Goal: Task Accomplishment & Management: Manage account settings

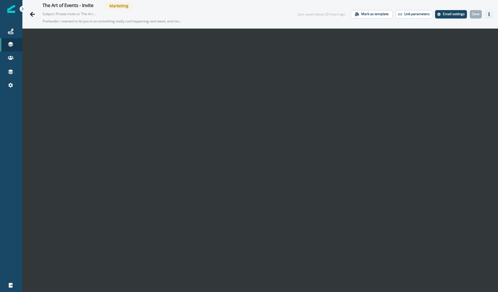
click at [246, 14] on icon "Actions" at bounding box center [489, 14] width 4 height 4
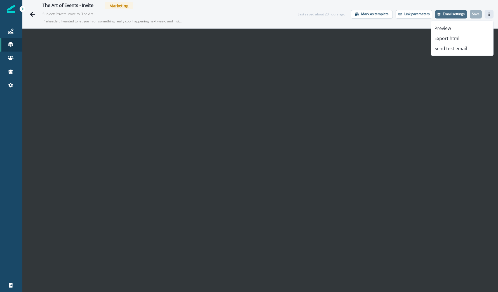
click at [246, 11] on button "Email settings" at bounding box center [451, 14] width 32 height 8
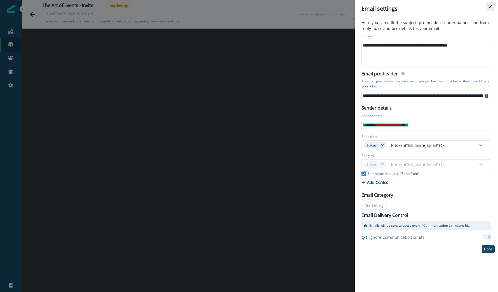
click at [246, 6] on button "Close" at bounding box center [490, 6] width 9 height 9
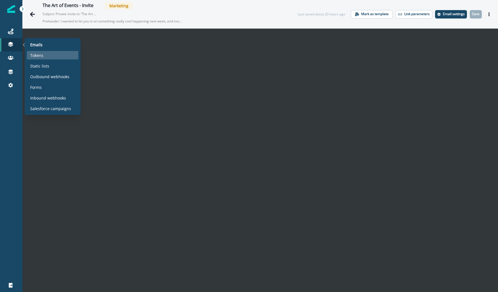
click at [35, 52] on p "Tokens" at bounding box center [36, 55] width 13 height 6
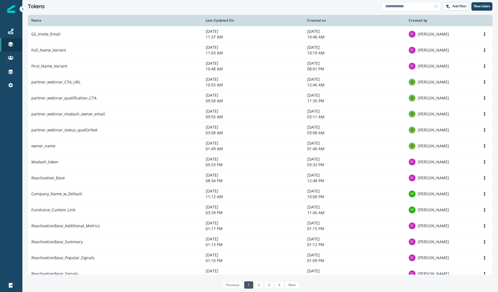
click at [94, 56] on td "Full_Name_Variant" at bounding box center [115, 50] width 174 height 16
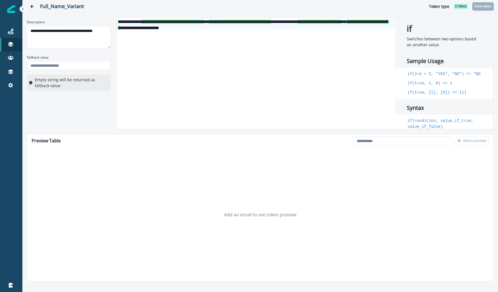
click at [246, 24] on span "**********" at bounding box center [320, 22] width 44 height 4
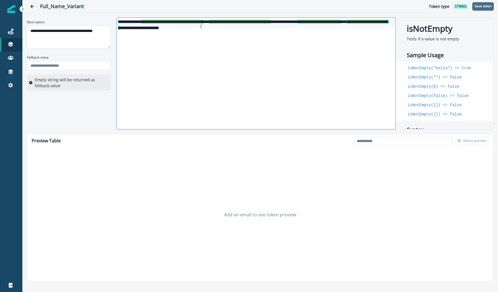
click at [246, 8] on p "Save token" at bounding box center [483, 6] width 17 height 4
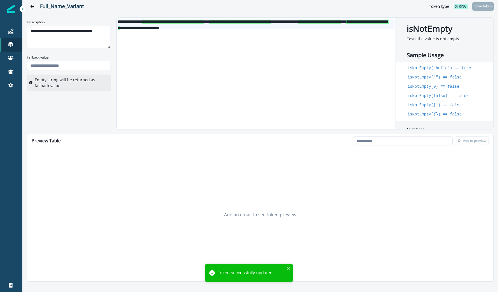
click at [66, 122] on div "**********" at bounding box center [260, 73] width 467 height 112
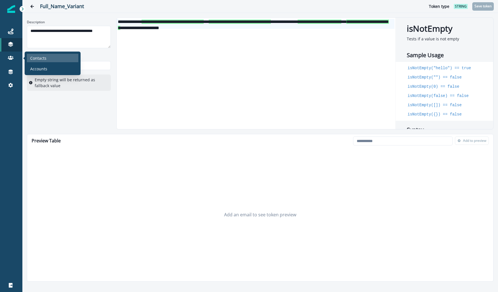
click at [31, 59] on p "Contacts" at bounding box center [38, 58] width 16 height 6
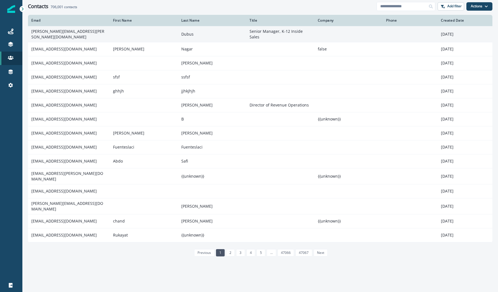
click at [75, 39] on td "mallory.dubus@varsitytutors.com" at bounding box center [69, 34] width 82 height 16
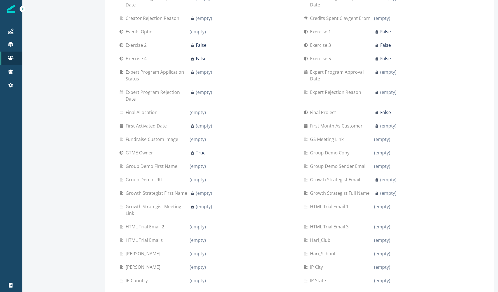
scroll to position [738, 0]
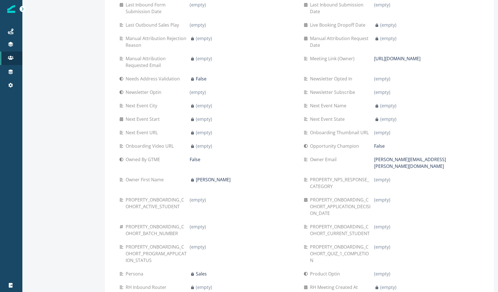
click at [41, 61] on div "Contacts" at bounding box center [53, 58] width 52 height 8
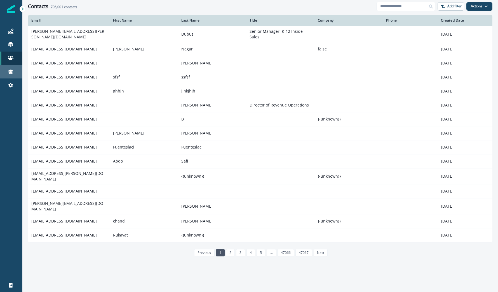
click at [10, 67] on link "Connections" at bounding box center [11, 71] width 22 height 13
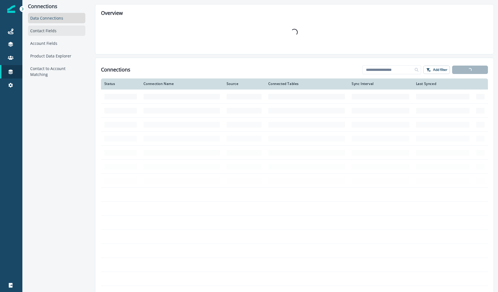
click at [47, 29] on div "Contact Fields" at bounding box center [56, 30] width 57 height 10
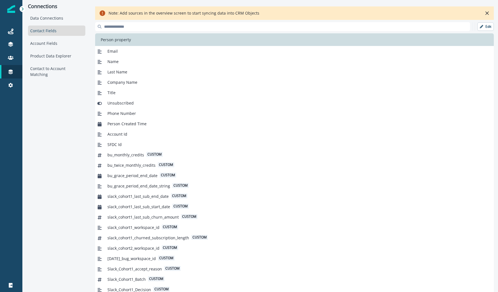
click at [246, 21] on div "Note: Add sources in the overview screen to start syncing data into CRM Objects…" at bounding box center [294, 154] width 399 height 300
click at [246, 27] on p "Edit" at bounding box center [489, 27] width 6 height 4
click at [246, 26] on p "Add new field" at bounding box center [443, 26] width 26 height 5
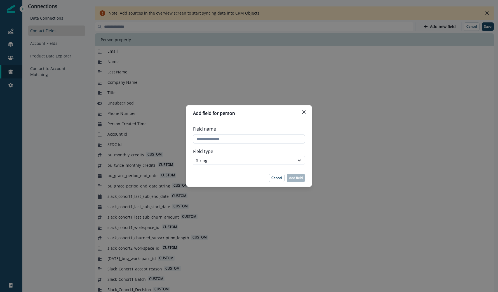
click at [246, 142] on input "Field name" at bounding box center [249, 138] width 112 height 9
type input "*"
type input "**********"
click at [246, 184] on footer "Cancel Add field" at bounding box center [248, 177] width 125 height 17
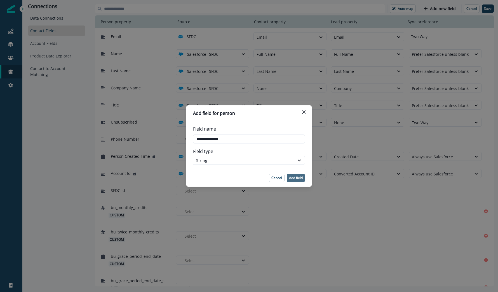
click at [246, 177] on p "Add field" at bounding box center [296, 178] width 14 height 4
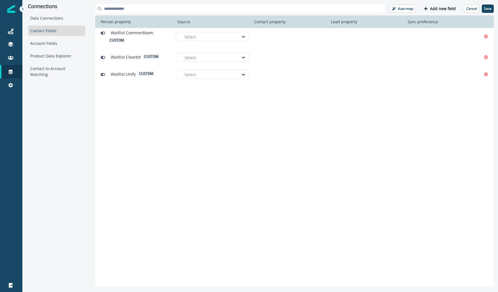
scroll to position [3010, 0]
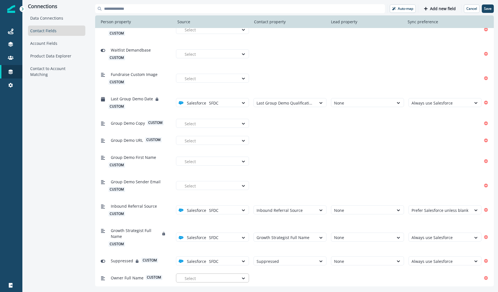
click at [194, 282] on div "Owner Full Name custom Select" at bounding box center [290, 277] width 383 height 10
click at [197, 277] on div at bounding box center [210, 278] width 51 height 7
click at [201, 268] on div "SFDC" at bounding box center [212, 265] width 73 height 10
click at [246, 275] on div at bounding box center [285, 278] width 57 height 7
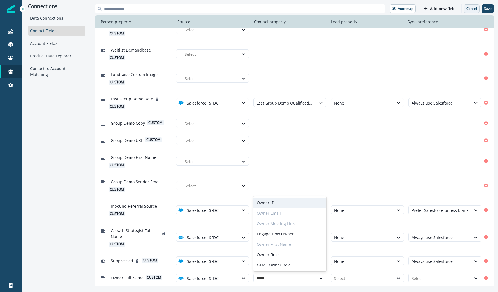
type input "*****"
click at [246, 4] on button "Cancel" at bounding box center [472, 8] width 16 height 8
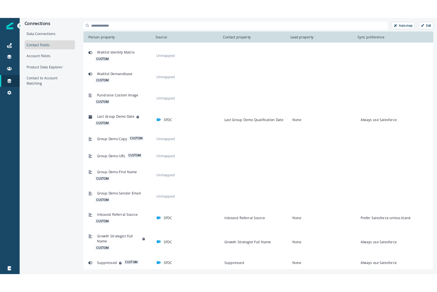
scroll to position [2998, 0]
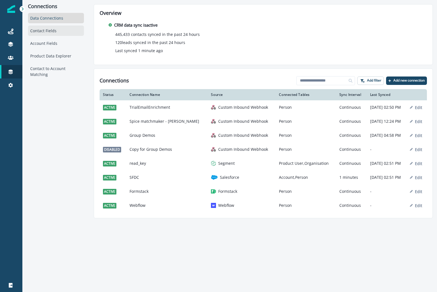
click at [42, 33] on div "Contact Fields" at bounding box center [56, 30] width 56 height 10
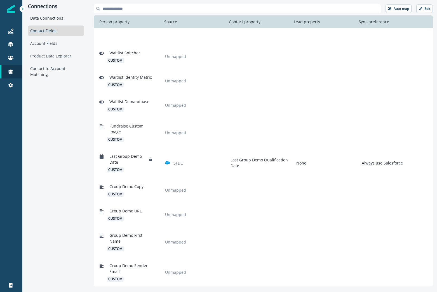
scroll to position [3453, 0]
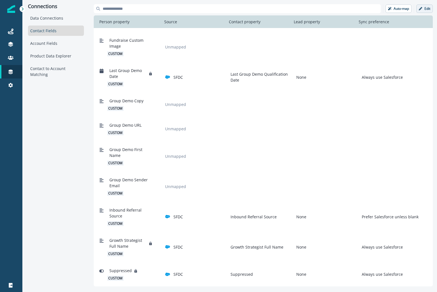
click at [421, 8] on icon "button" at bounding box center [420, 8] width 3 height 3
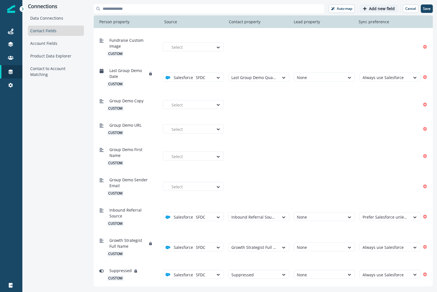
click at [383, 4] on div "Auto-map Add new field Cancel Save" at bounding box center [263, 8] width 339 height 9
click at [380, 11] on p "Add new field" at bounding box center [382, 8] width 26 height 5
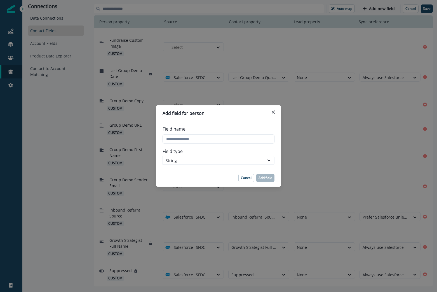
click at [214, 139] on input "Field name" at bounding box center [219, 138] width 112 height 9
type input "**********"
click at [269, 180] on button "Add field" at bounding box center [265, 178] width 18 height 8
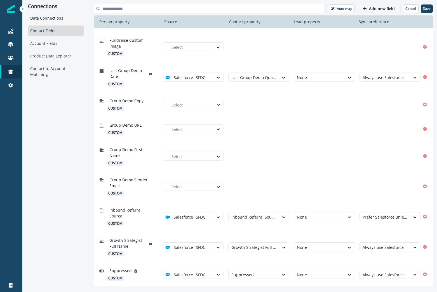
scroll to position [3477, 0]
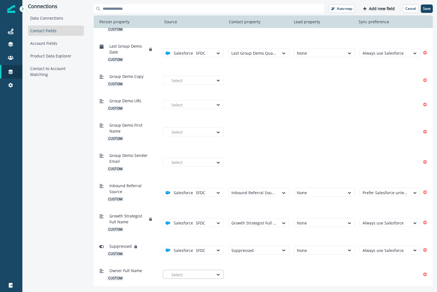
click at [206, 270] on div "Select" at bounding box center [191, 274] width 45 height 9
click at [198, 260] on div "SFDC" at bounding box center [196, 261] width 54 height 6
click at [232, 271] on div at bounding box center [254, 274] width 45 height 7
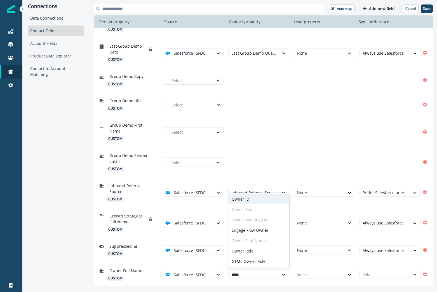
type input "*****"
click at [284, 144] on div "Group Demo First Name custom Select" at bounding box center [263, 131] width 339 height 30
click at [424, 273] on icon "Remove" at bounding box center [425, 274] width 4 height 4
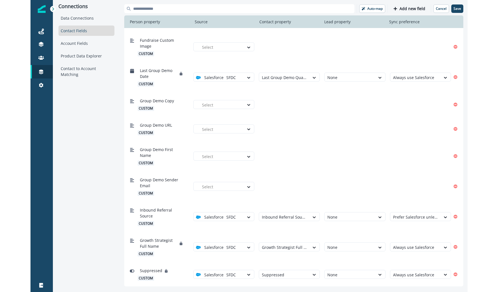
scroll to position [3453, 0]
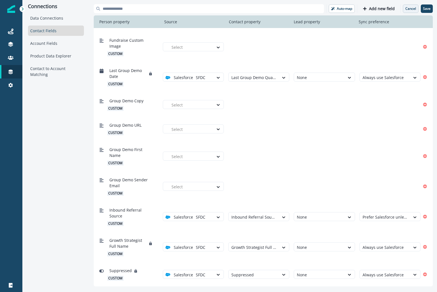
click at [408, 11] on button "Cancel" at bounding box center [411, 8] width 16 height 8
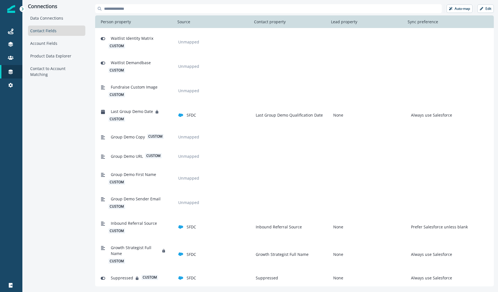
scroll to position [3396, 0]
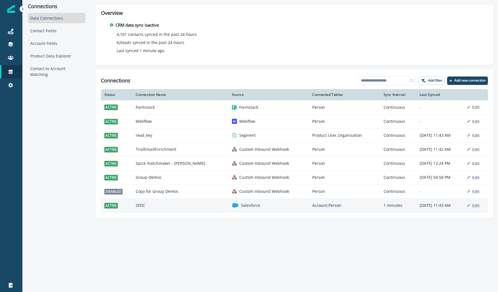
click at [144, 207] on td "SFDC" at bounding box center [180, 205] width 96 height 14
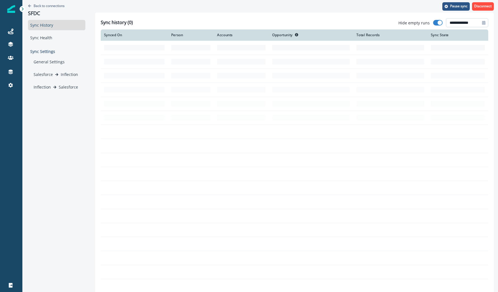
click at [465, 21] on input "**********" at bounding box center [467, 22] width 42 height 9
select select "*"
select select "****"
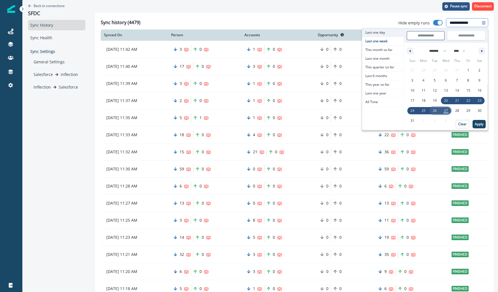
click at [387, 32] on span "Last one day" at bounding box center [383, 32] width 42 height 8
type input "**********"
click at [478, 125] on p "Apply" at bounding box center [479, 124] width 9 height 4
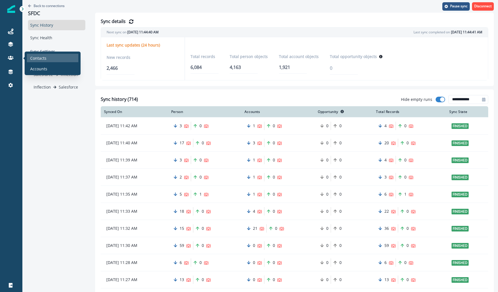
click at [43, 60] on p "Contacts" at bounding box center [38, 58] width 16 height 6
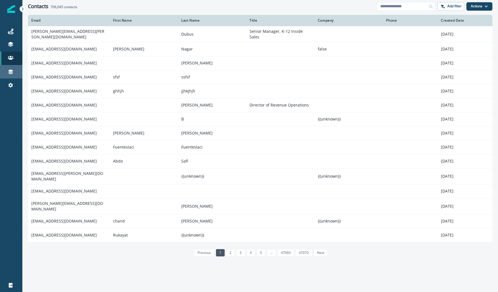
click at [14, 71] on div "Connections" at bounding box center [11, 71] width 18 height 7
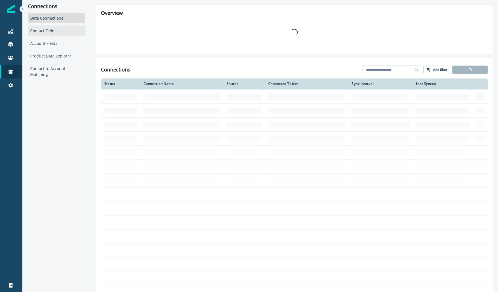
click at [64, 28] on div "Contact Fields" at bounding box center [56, 30] width 57 height 10
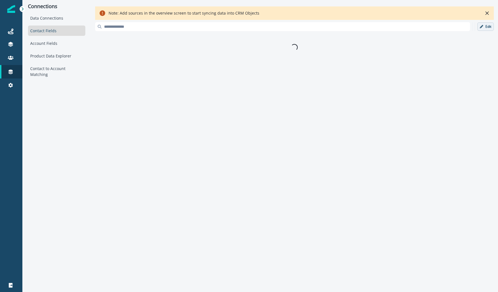
click at [483, 25] on icon "button" at bounding box center [481, 26] width 3 height 3
click at [439, 31] on button "Add new field" at bounding box center [440, 26] width 39 height 8
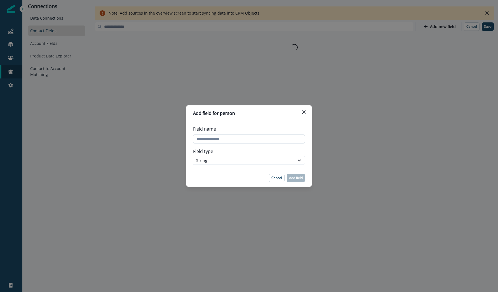
click at [254, 134] on input "Field name" at bounding box center [249, 138] width 112 height 9
type input "**********"
click at [290, 179] on p "Add field" at bounding box center [296, 178] width 14 height 4
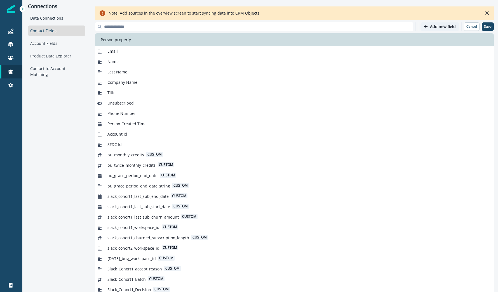
click at [436, 26] on p "Add new field" at bounding box center [443, 26] width 26 height 5
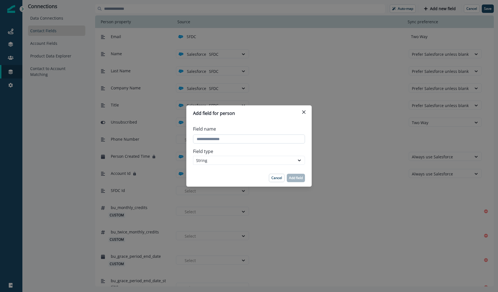
click at [253, 137] on input "Field name" at bounding box center [249, 138] width 112 height 9
click at [278, 175] on button "Cancel" at bounding box center [277, 178] width 16 height 8
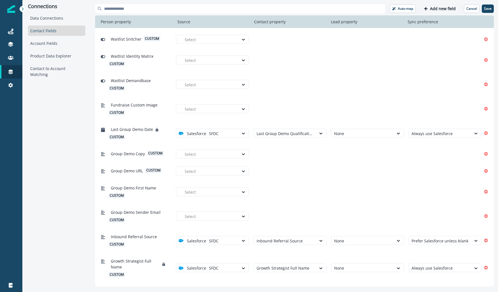
scroll to position [2993, 0]
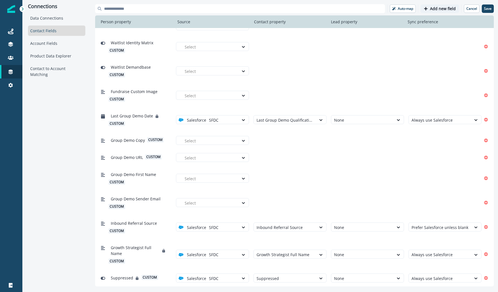
click at [440, 11] on p "Add new field" at bounding box center [443, 8] width 26 height 5
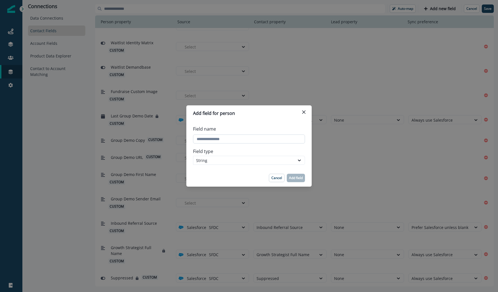
click at [237, 136] on input "Field name" at bounding box center [249, 138] width 112 height 9
type input "**********"
click at [297, 178] on p "Add field" at bounding box center [296, 178] width 14 height 4
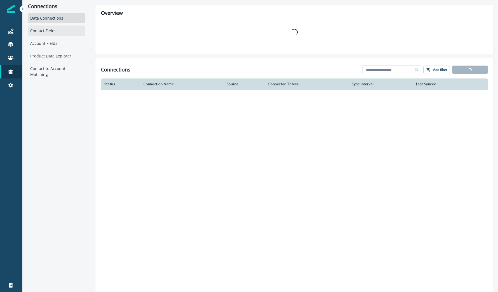
click at [48, 35] on div "Contact Fields" at bounding box center [56, 30] width 57 height 10
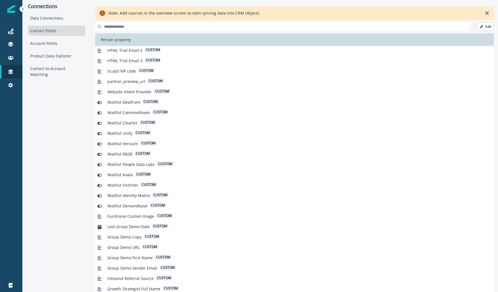
scroll to position [17, 0]
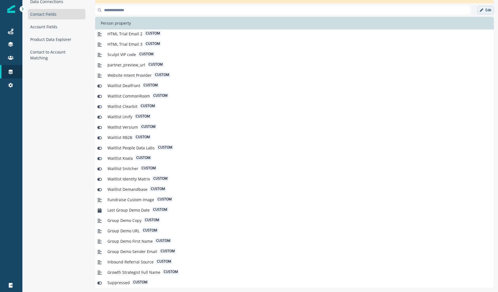
click at [486, 7] on button "Edit" at bounding box center [486, 10] width 17 height 8
click at [441, 9] on p "Add new field" at bounding box center [443, 10] width 26 height 5
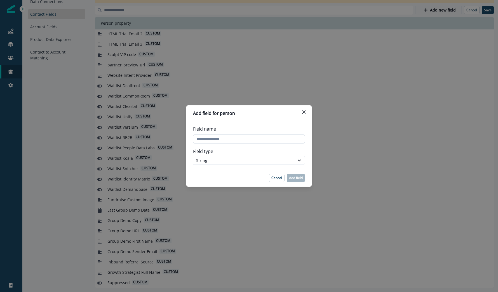
click at [244, 135] on input "Field name" at bounding box center [249, 138] width 112 height 9
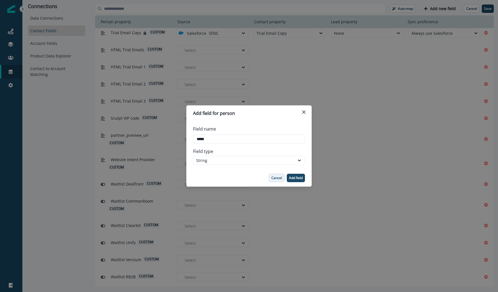
type input "*****"
click at [275, 179] on p "Cancel" at bounding box center [277, 178] width 11 height 4
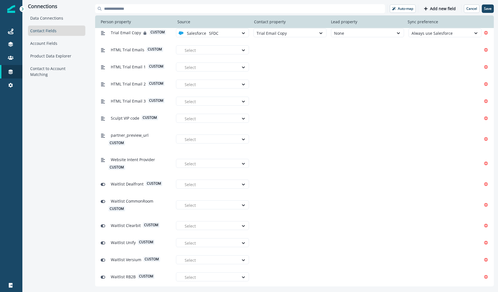
scroll to position [1546, 0]
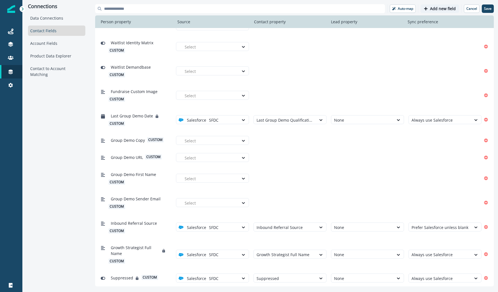
click at [429, 9] on button "Add new field" at bounding box center [440, 8] width 39 height 8
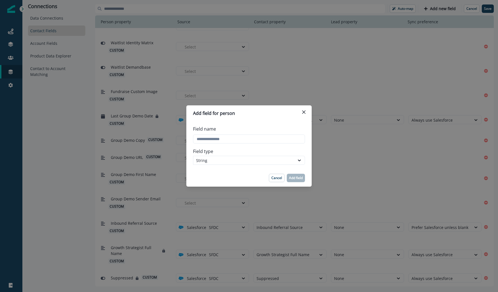
click at [241, 134] on div "Field name" at bounding box center [249, 134] width 112 height 22
click at [241, 135] on input "Field name" at bounding box center [249, 138] width 112 height 9
type input "**********"
click at [297, 176] on p "Add field" at bounding box center [296, 178] width 14 height 4
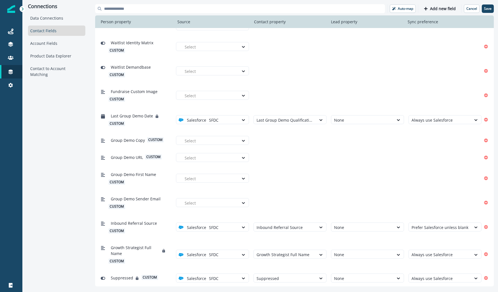
scroll to position [1563, 0]
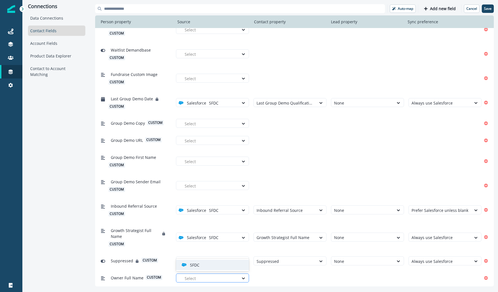
click at [223, 277] on div at bounding box center [210, 278] width 51 height 7
click at [218, 271] on div "SFDC" at bounding box center [212, 264] width 73 height 13
click at [218, 268] on div "SFDC" at bounding box center [212, 265] width 73 height 10
click at [254, 276] on div "Select" at bounding box center [285, 278] width 62 height 9
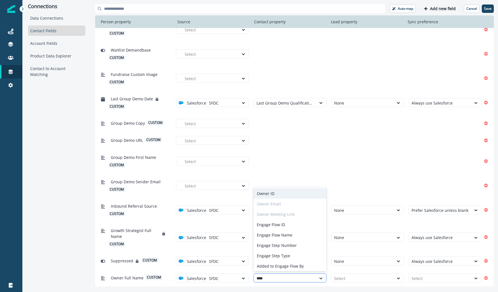
type input "*****"
click at [289, 264] on div "Owner Full Name" at bounding box center [290, 266] width 73 height 10
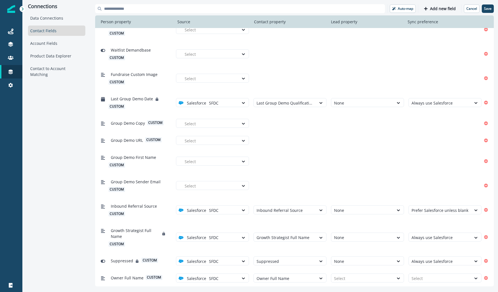
click at [353, 284] on div "Owner Full Name custom option SFDC, selected. Salesforce SFDC option Owner Full…" at bounding box center [294, 277] width 399 height 17
click at [352, 277] on div at bounding box center [362, 278] width 57 height 7
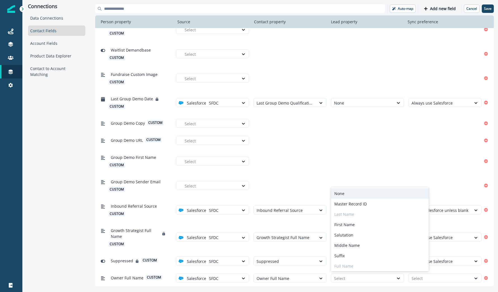
click at [348, 197] on div "None" at bounding box center [380, 193] width 98 height 10
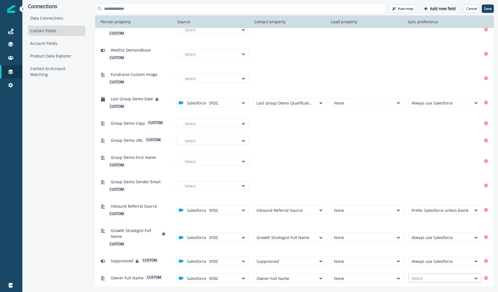
click at [422, 276] on div at bounding box center [440, 278] width 57 height 7
click at [422, 256] on div "Always use Salesforce" at bounding box center [445, 254] width 73 height 10
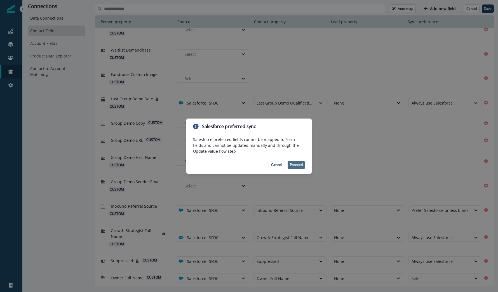
click at [294, 162] on button "Proceed" at bounding box center [296, 165] width 17 height 8
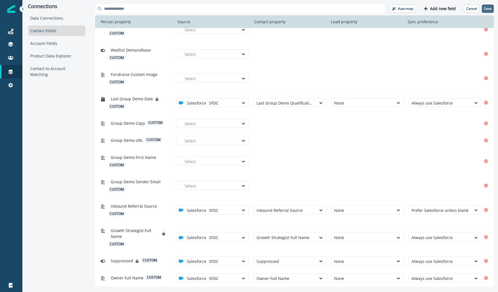
click at [485, 11] on button "Save" at bounding box center [488, 8] width 12 height 8
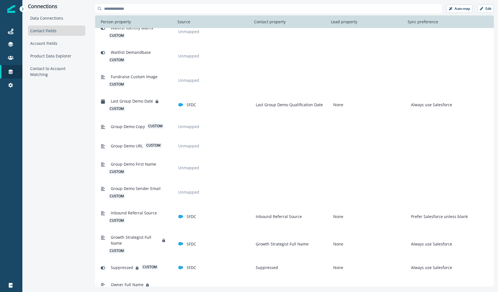
scroll to position [1577, 0]
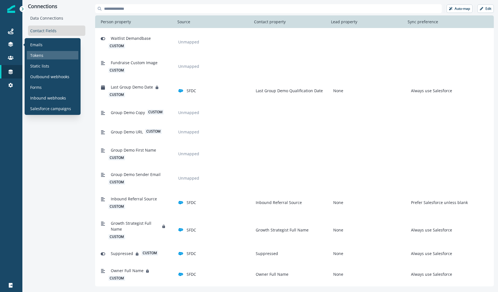
click at [42, 54] on p "Tokens" at bounding box center [36, 55] width 13 height 6
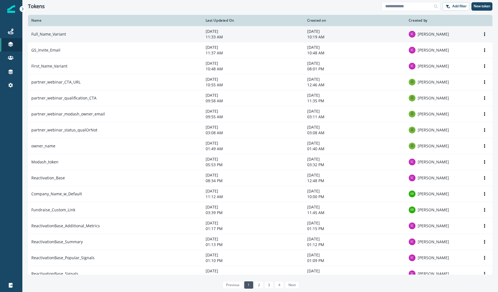
click at [141, 35] on td "Full_Name_Variant" at bounding box center [115, 34] width 174 height 16
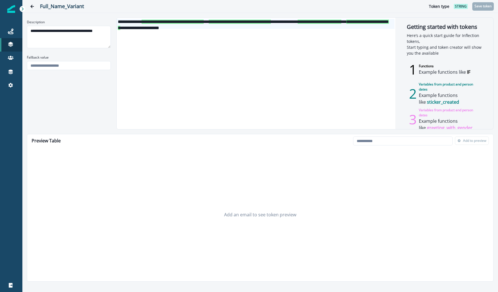
click at [298, 24] on span "**********" at bounding box center [320, 22] width 44 height 4
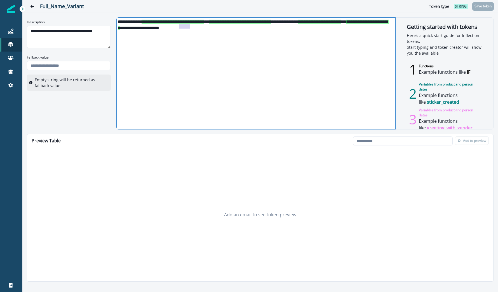
drag, startPoint x: 190, startPoint y: 26, endPoint x: 180, endPoint y: 25, distance: 10.4
click at [298, 24] on span "**********" at bounding box center [320, 22] width 44 height 4
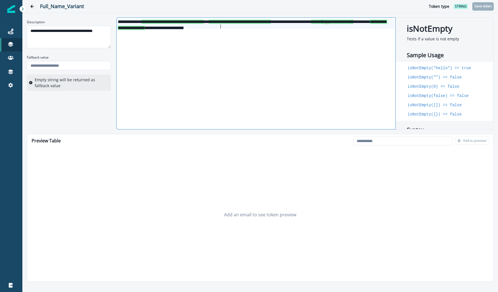
click at [284, 24] on span "**********" at bounding box center [253, 25] width 270 height 10
click at [397, 6] on h2 "Full_Name_Variant" at bounding box center [229, 6] width 378 height 6
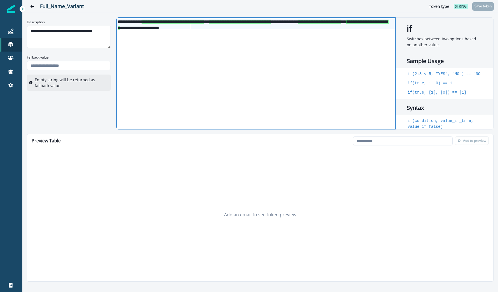
click at [298, 24] on span "**********" at bounding box center [320, 22] width 44 height 4
click at [251, 25] on span "**********" at bounding box center [253, 25] width 270 height 10
drag, startPoint x: 245, startPoint y: 26, endPoint x: 226, endPoint y: 26, distance: 19.0
click at [226, 26] on div "**********" at bounding box center [256, 24] width 278 height 10
drag, startPoint x: 277, startPoint y: 26, endPoint x: 266, endPoint y: 26, distance: 11.8
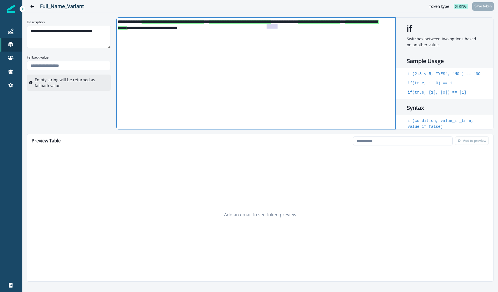
click at [266, 26] on div "**********" at bounding box center [256, 24] width 278 height 10
click at [310, 13] on hr at bounding box center [260, 13] width 476 height 0
click at [492, 6] on button "Save token" at bounding box center [484, 6] width 22 height 8
